Goal: Transaction & Acquisition: Book appointment/travel/reservation

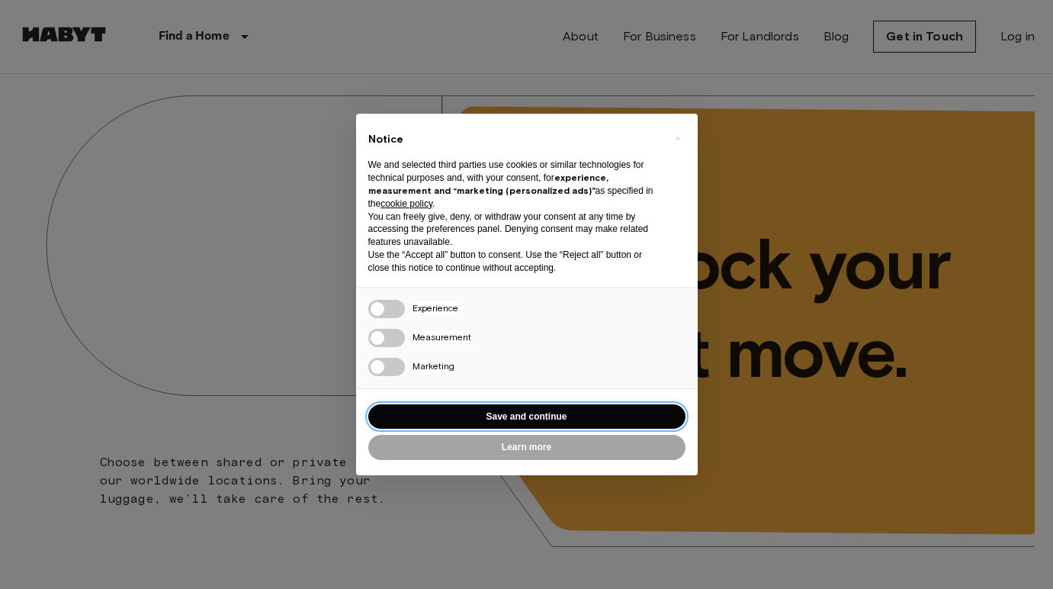
click at [494, 409] on button "Save and continue" at bounding box center [526, 416] width 317 height 25
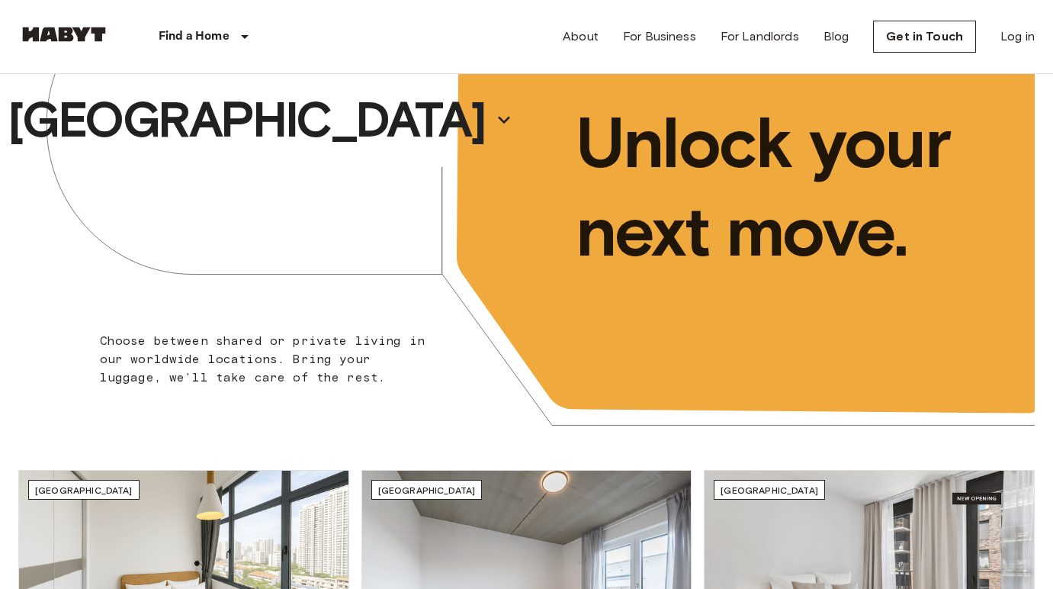
scroll to position [13, 0]
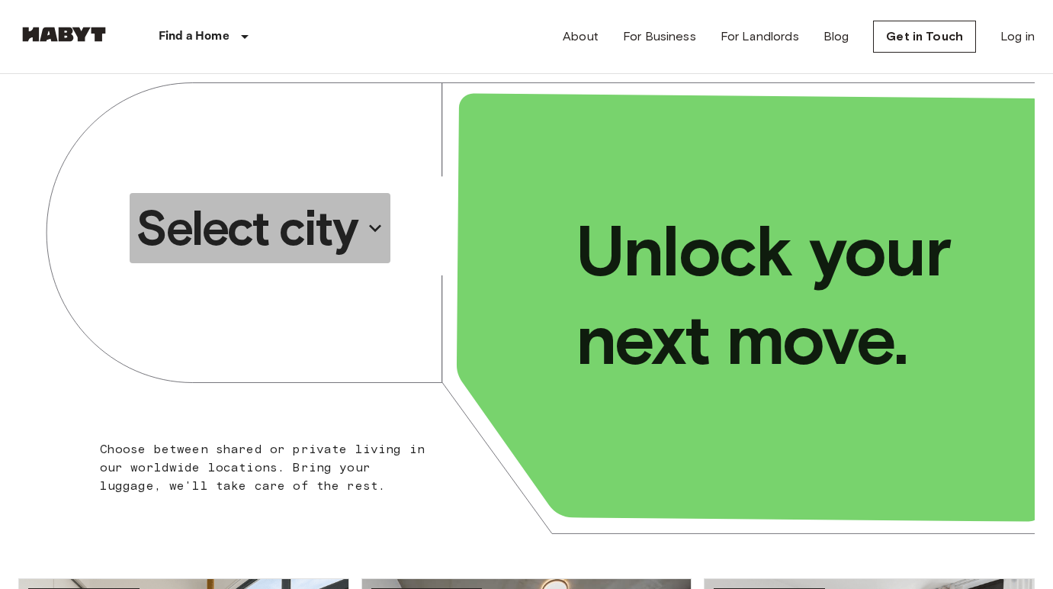
click at [363, 207] on button "Select city" at bounding box center [260, 228] width 261 height 70
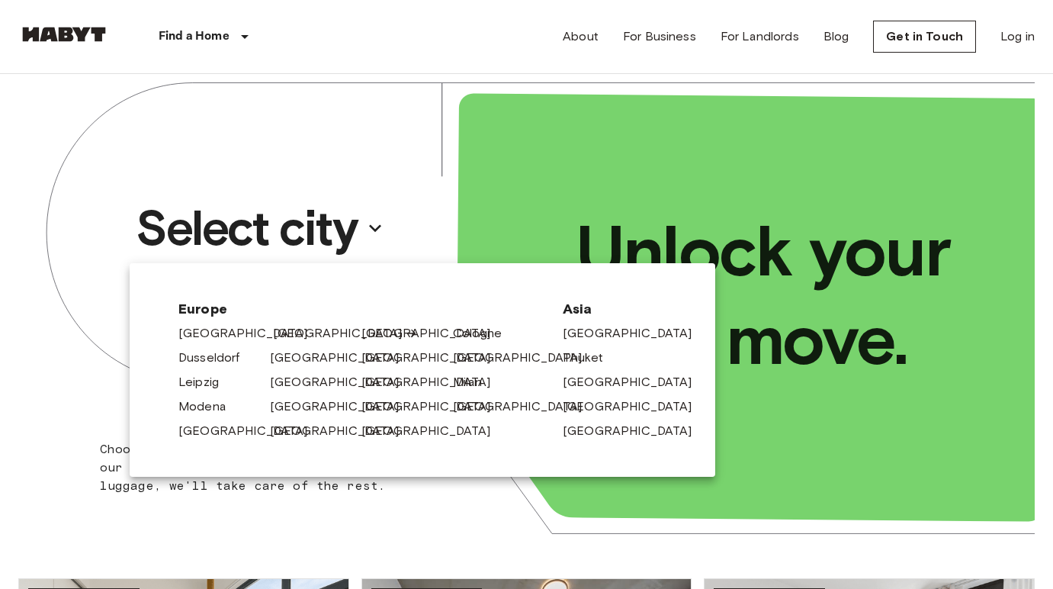
click at [274, 335] on link "[GEOGRAPHIC_DATA]" at bounding box center [345, 333] width 145 height 18
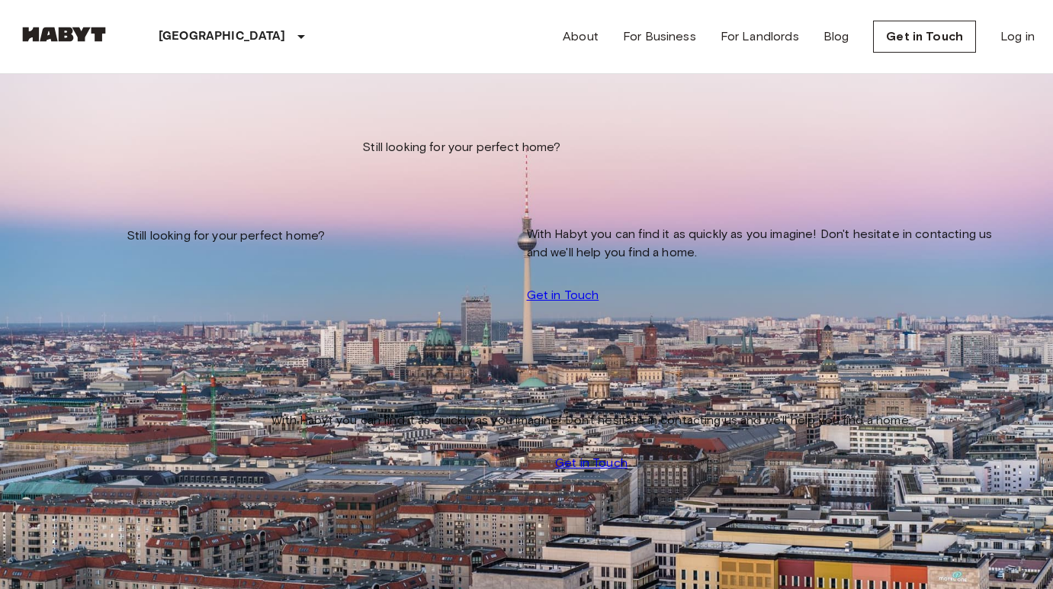
scroll to position [283, 0]
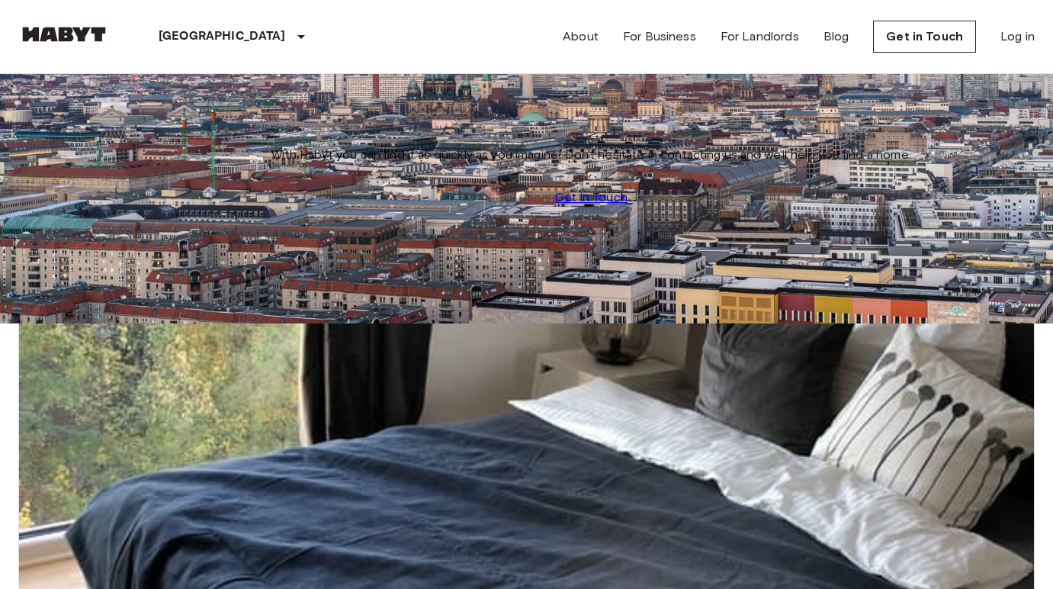
scroll to position [265, 0]
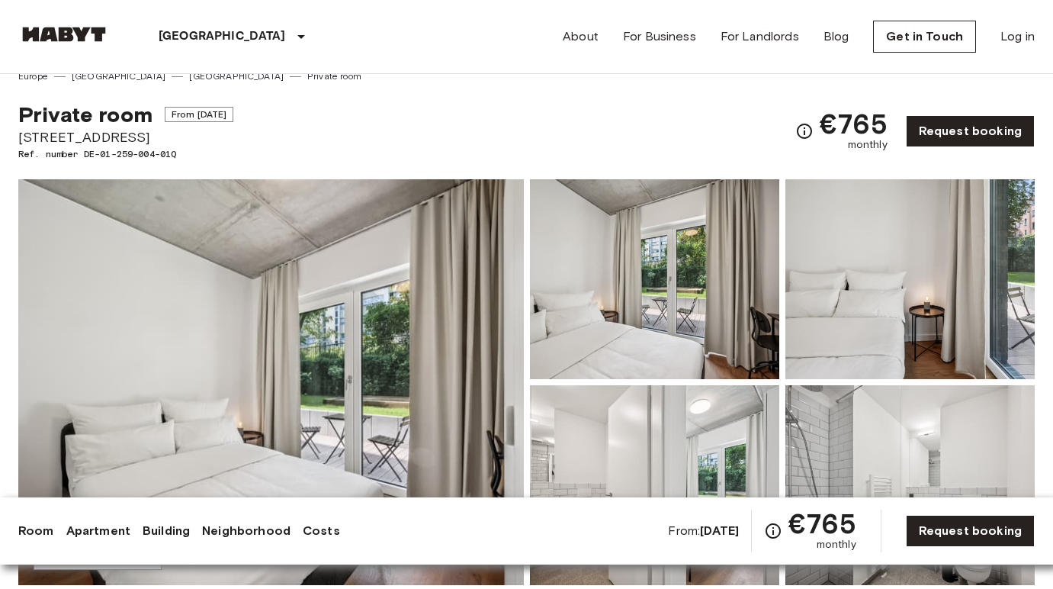
scroll to position [18, 0]
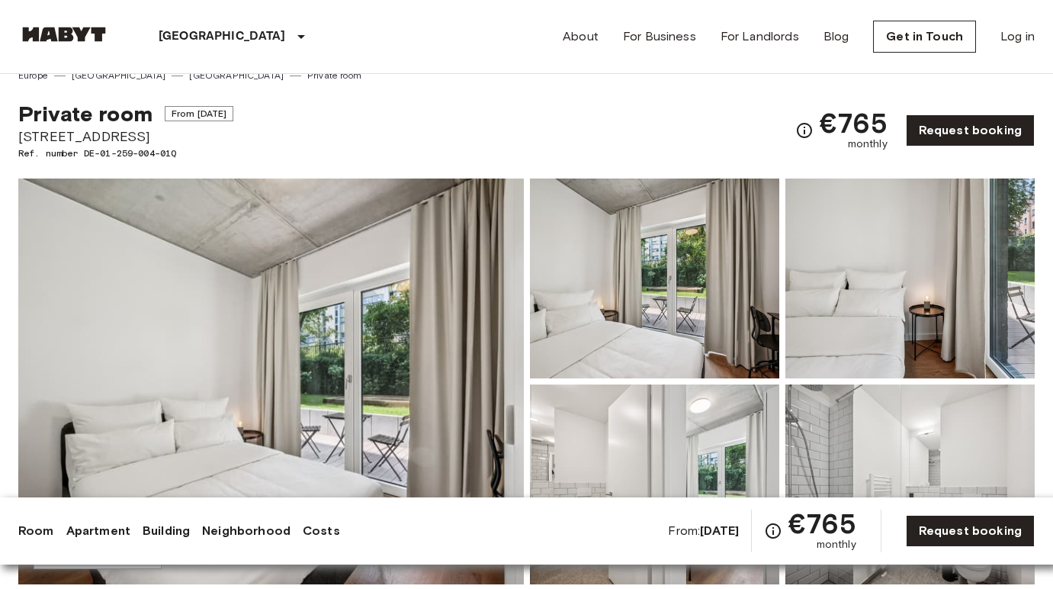
click at [187, 440] on img at bounding box center [270, 381] width 505 height 406
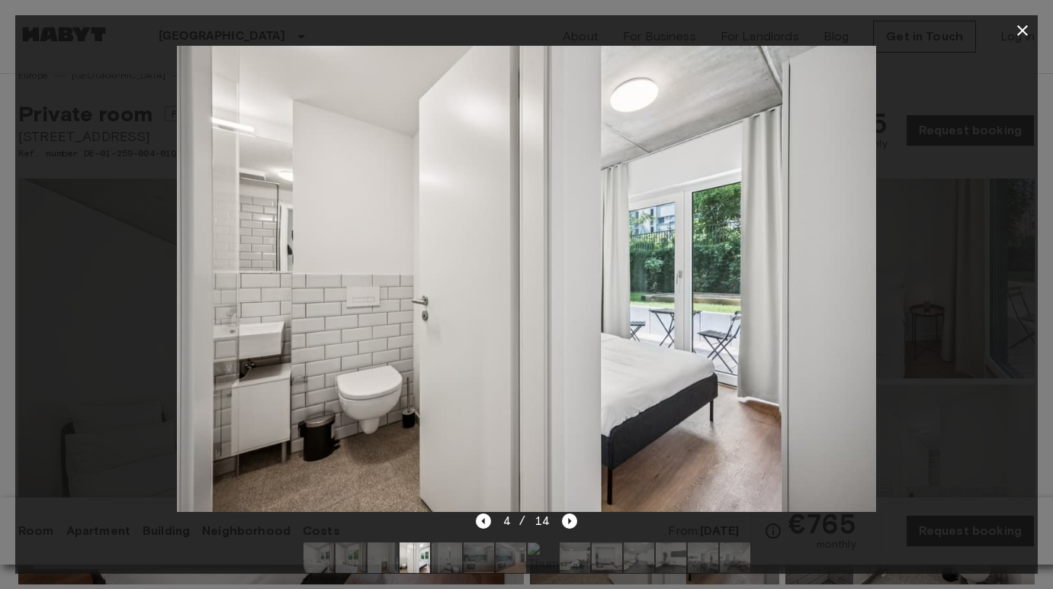
click at [1017, 28] on icon "button" at bounding box center [1022, 30] width 18 height 18
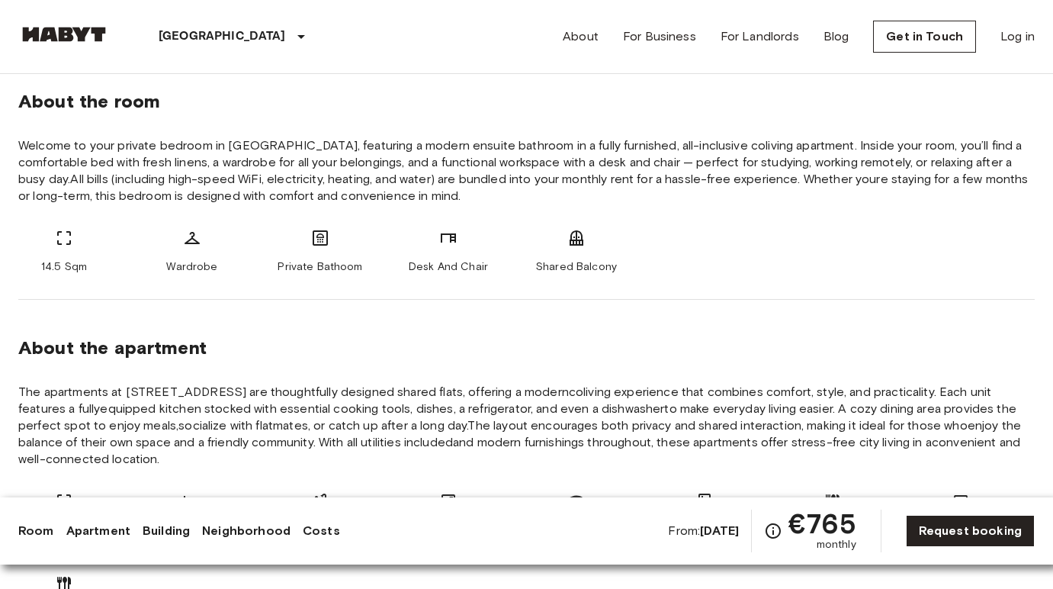
scroll to position [550, 0]
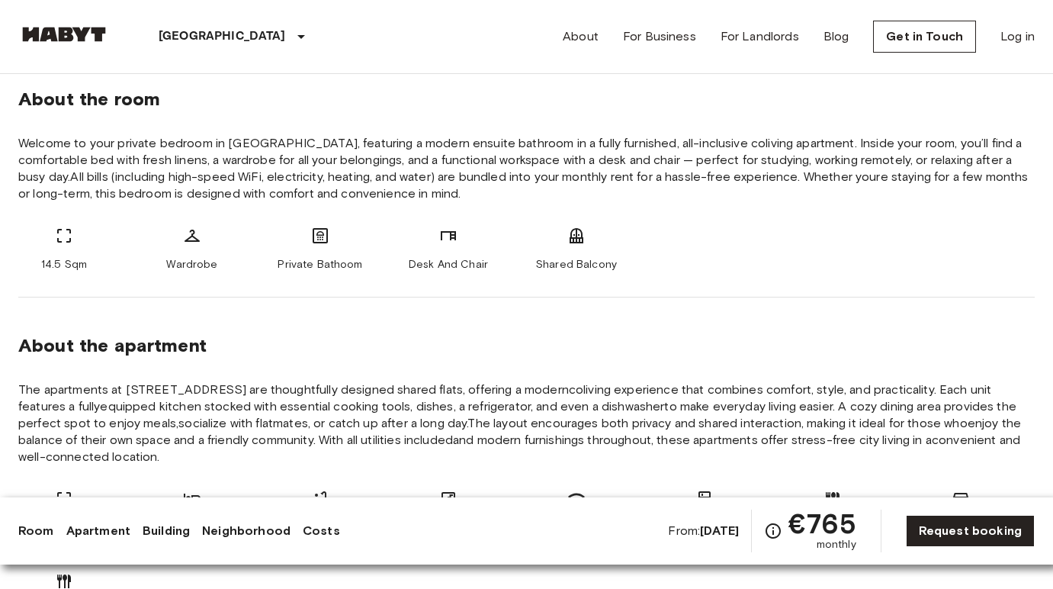
click at [582, 444] on span "The apartments at [STREET_ADDRESS] are thoughtfully designed shared flats, offe…" at bounding box center [526, 423] width 1016 height 84
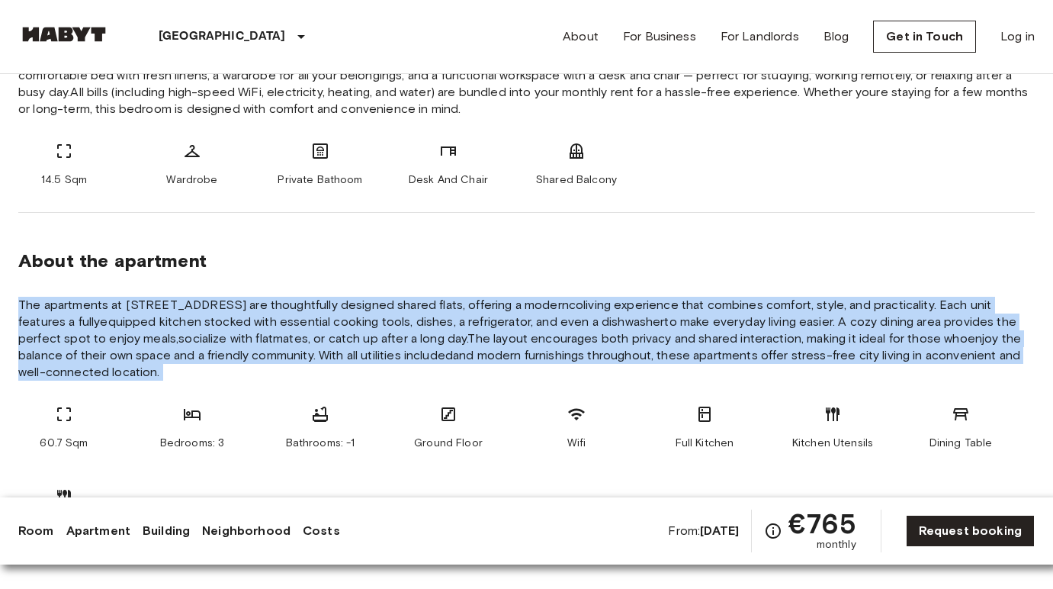
scroll to position [637, 0]
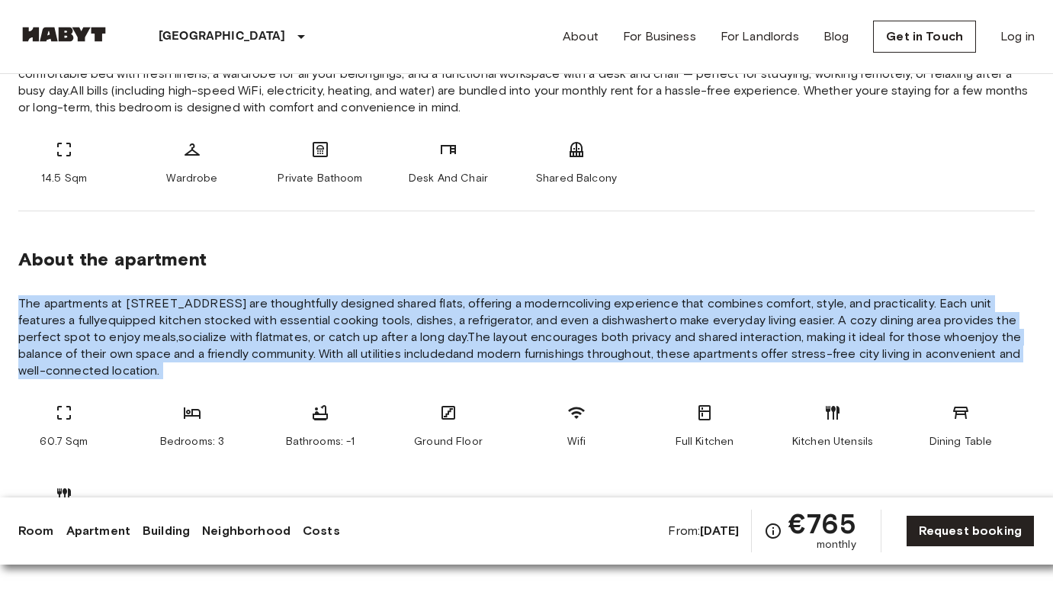
click at [576, 342] on span "The apartments at [STREET_ADDRESS] are thoughtfully designed shared flats, offe…" at bounding box center [526, 337] width 1016 height 84
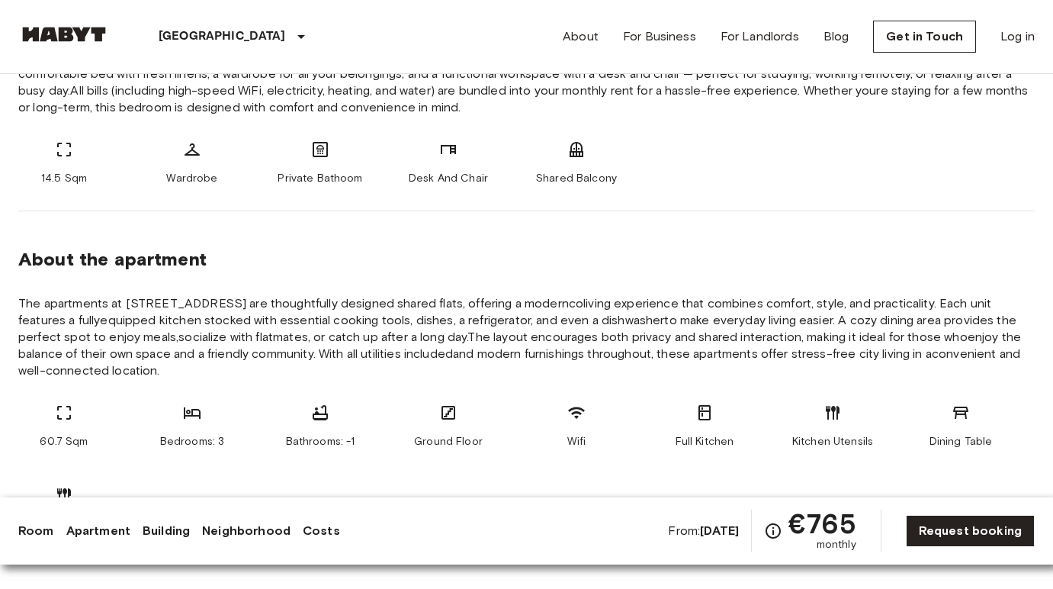
click at [576, 342] on span "The apartments at [STREET_ADDRESS] are thoughtfully designed shared flats, offe…" at bounding box center [526, 337] width 1016 height 84
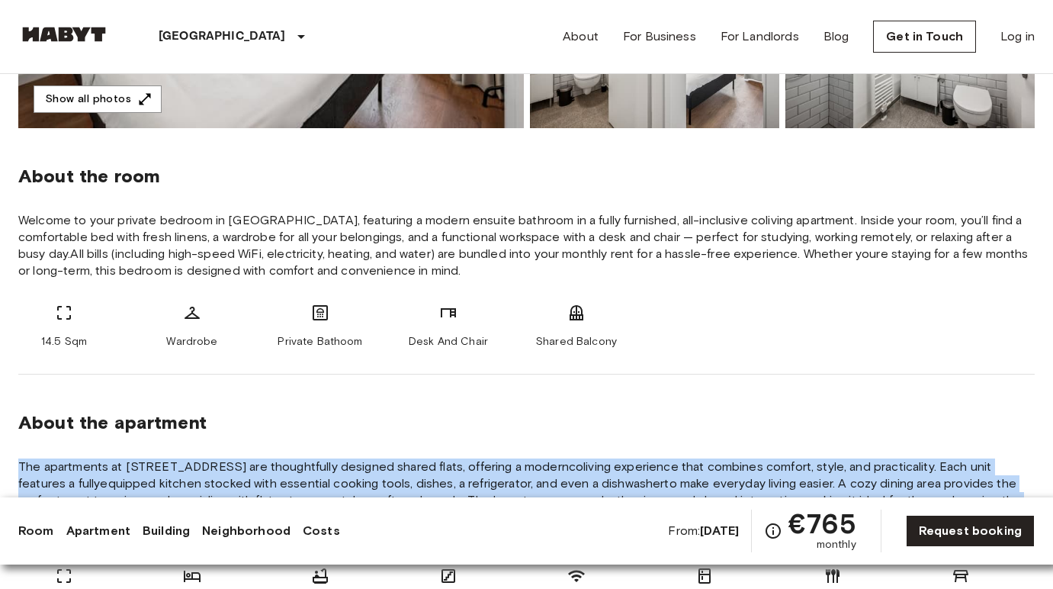
scroll to position [0, 0]
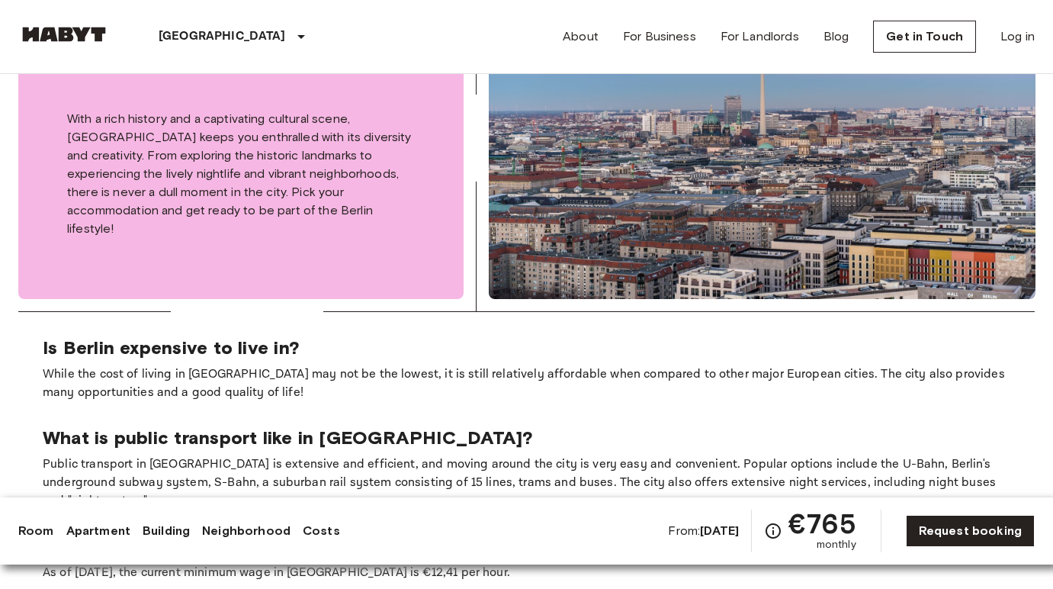
scroll to position [2493, 0]
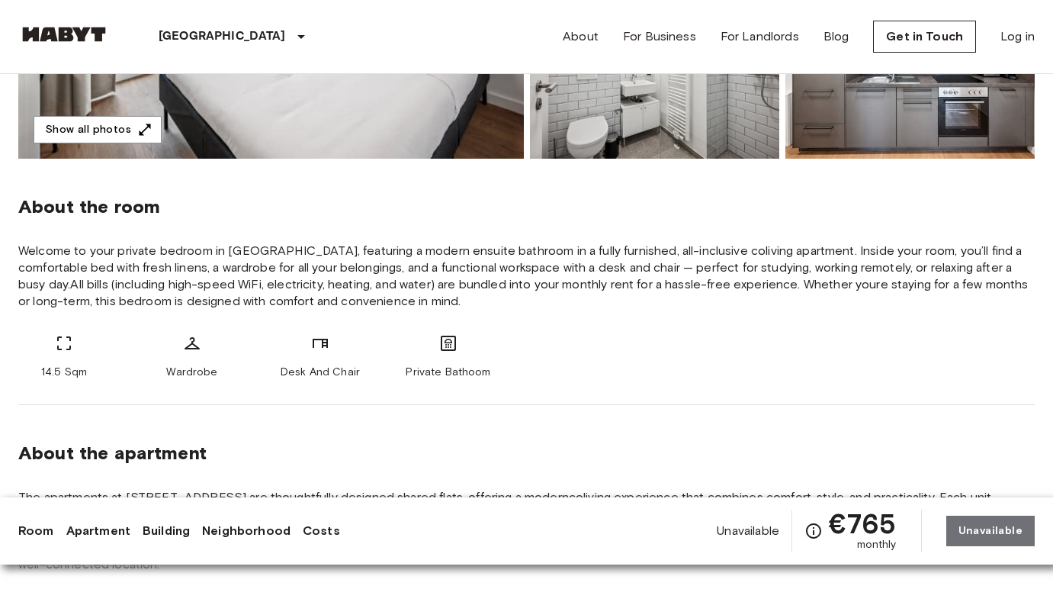
scroll to position [770, 0]
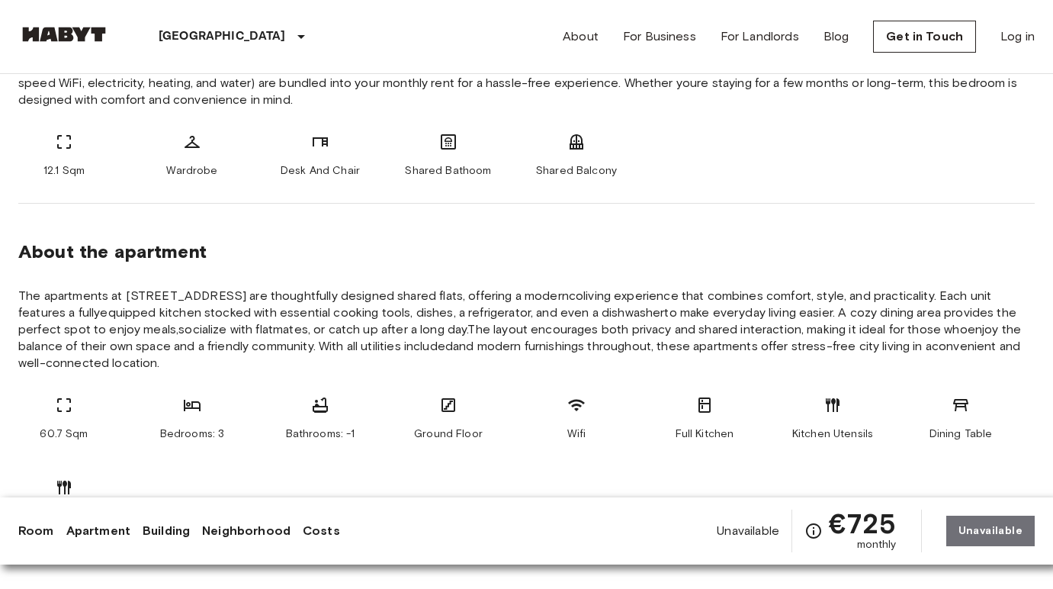
scroll to position [660, 0]
